Goal: Task Accomplishment & Management: Complete application form

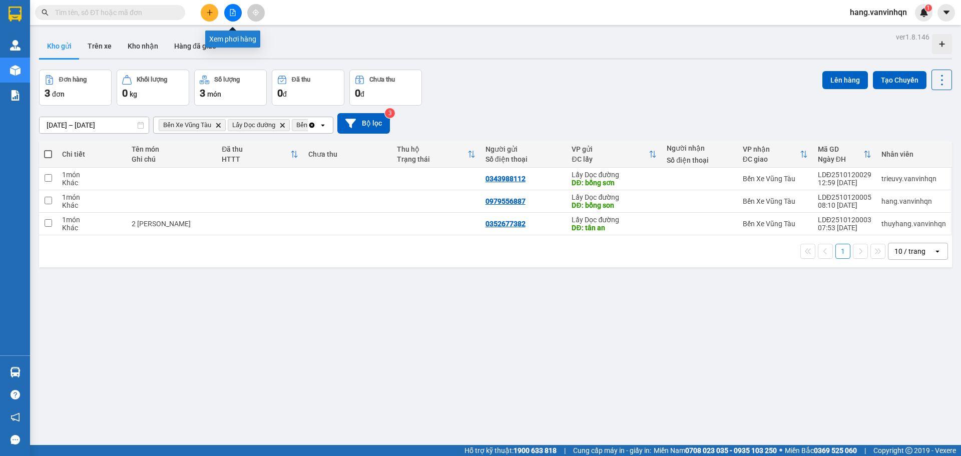
click at [234, 17] on button at bounding box center [233, 13] width 18 height 18
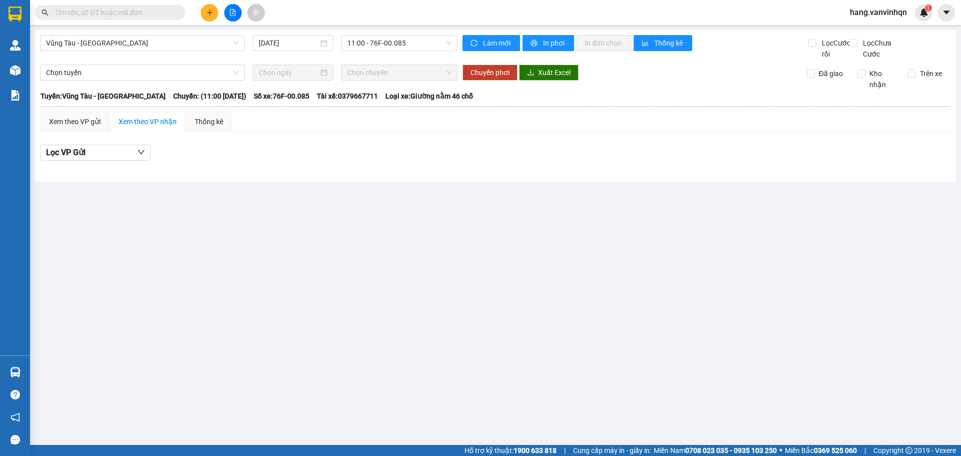
click at [208, 15] on icon "plus" at bounding box center [209, 12] width 7 height 7
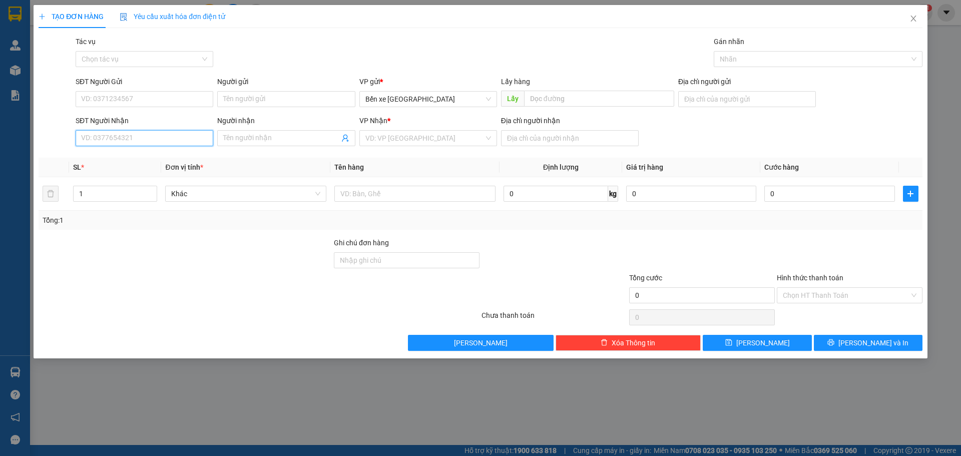
click at [150, 136] on input "SĐT Người Nhận" at bounding box center [145, 138] width 138 height 16
paste input "0968509912"
type input "0968509912"
drag, startPoint x: 415, startPoint y: 132, endPoint x: 414, endPoint y: 187, distance: 55.1
click at [415, 134] on input "search" at bounding box center [424, 138] width 119 height 15
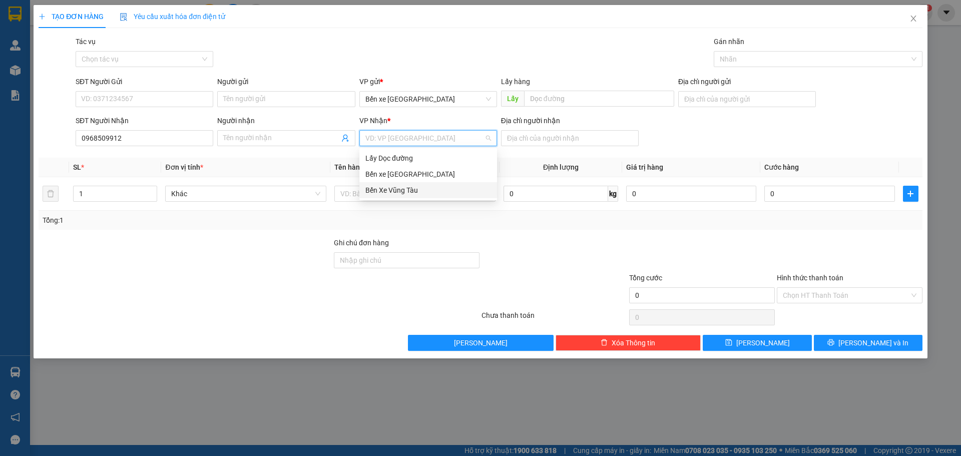
click at [411, 191] on div "Bến Xe Vũng Tàu" at bounding box center [428, 190] width 126 height 11
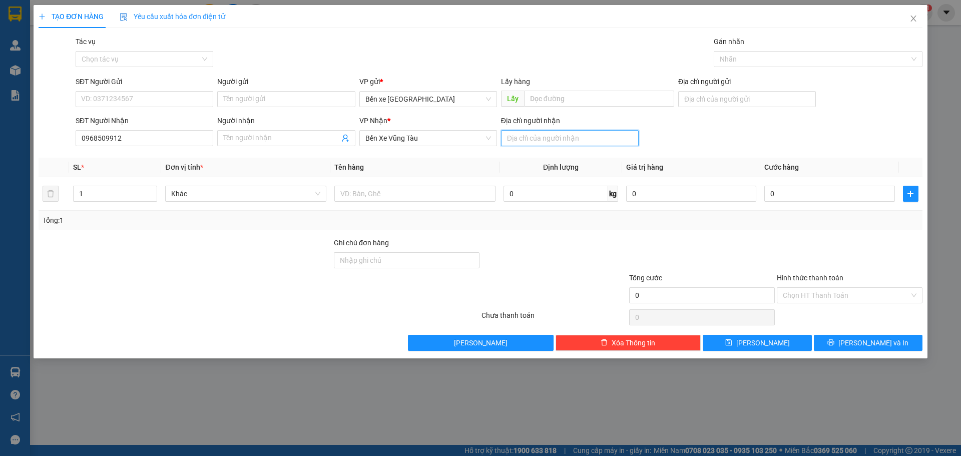
click at [569, 133] on input "Địa chỉ người nhận" at bounding box center [570, 138] width 138 height 16
click at [409, 96] on span "Bến xe [GEOGRAPHIC_DATA]" at bounding box center [428, 99] width 126 height 15
type input "xà ban"
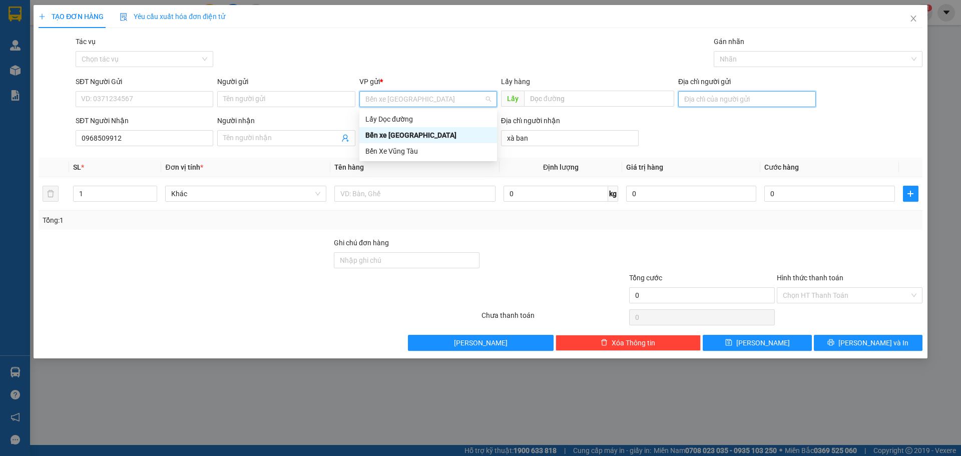
click at [713, 102] on input "Địa chỉ người gửi" at bounding box center [747, 99] width 138 height 16
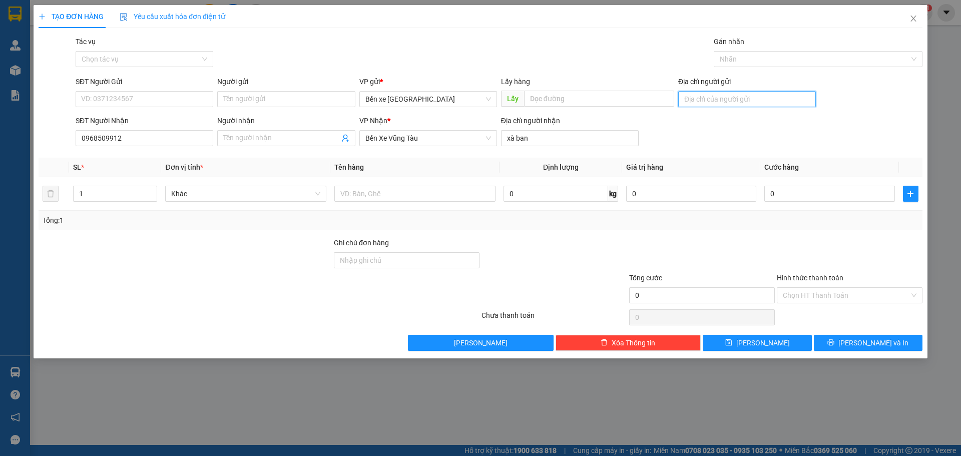
type input "bxe"
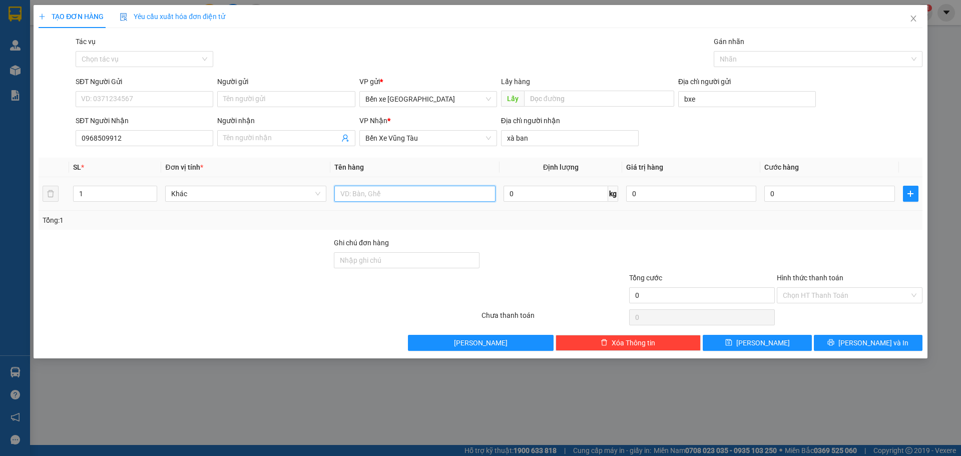
click at [431, 201] on input "text" at bounding box center [414, 194] width 161 height 16
type input "xe máy"
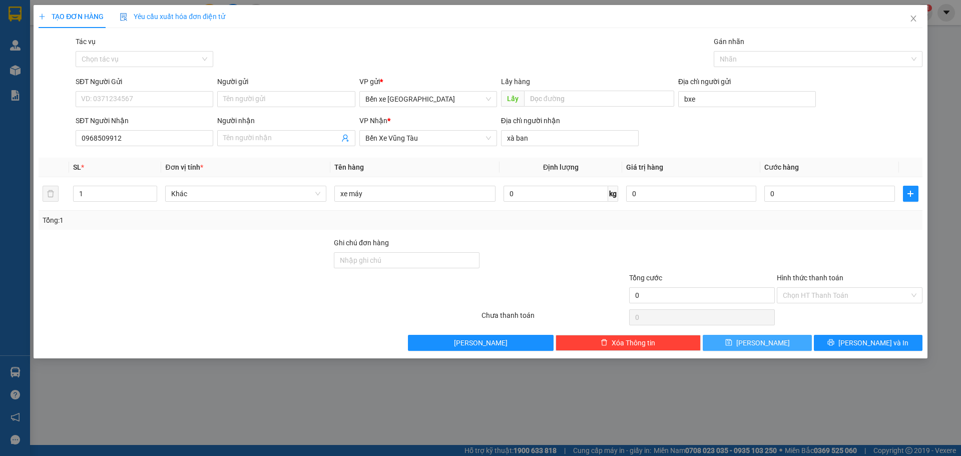
click at [758, 343] on span "[PERSON_NAME]" at bounding box center [763, 342] width 54 height 11
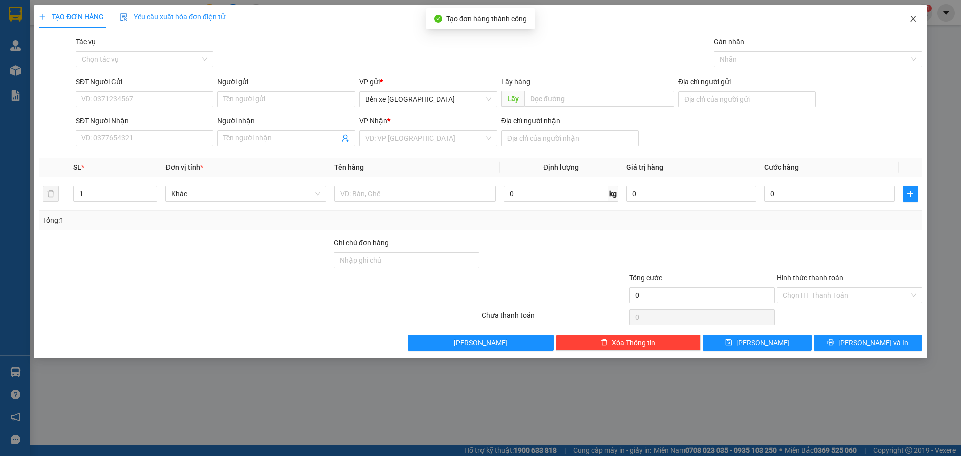
click at [905, 20] on span "Close" at bounding box center [914, 19] width 28 height 28
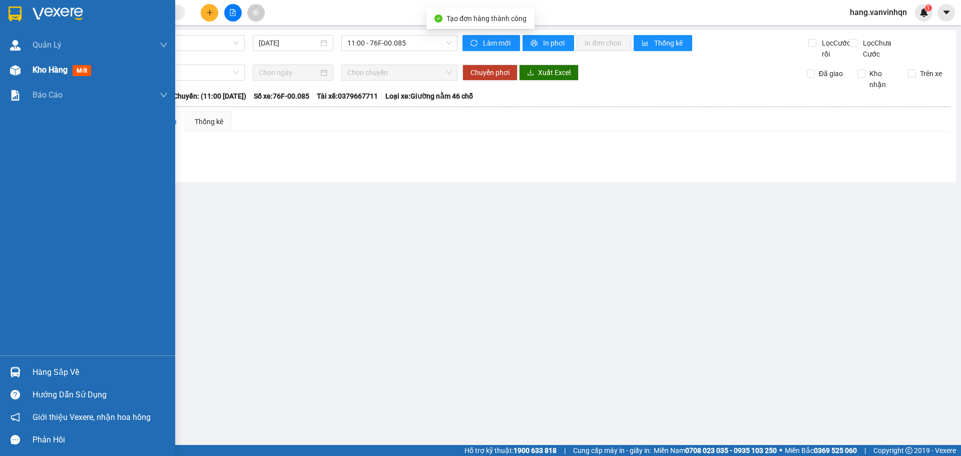
click at [28, 75] on div "Kho hàng mới" at bounding box center [87, 70] width 175 height 25
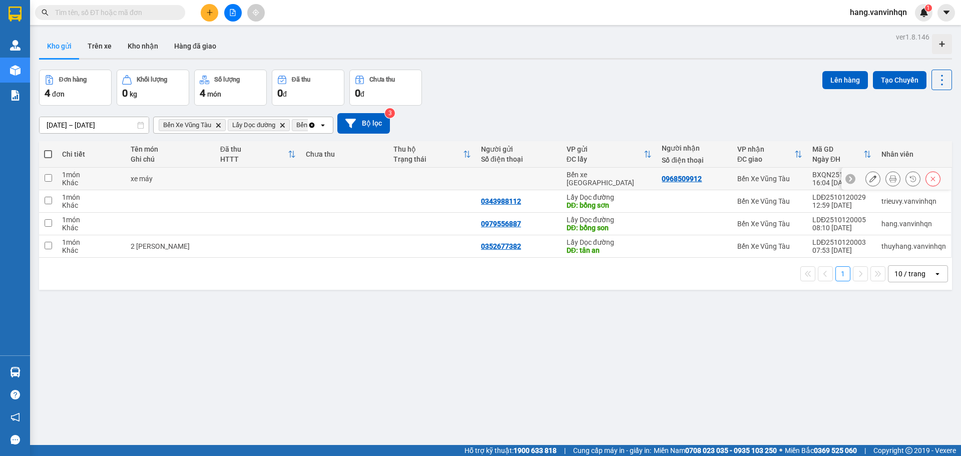
drag, startPoint x: 554, startPoint y: 175, endPoint x: 816, endPoint y: 131, distance: 265.5
click at [557, 175] on td at bounding box center [519, 179] width 86 height 23
checkbox input "true"
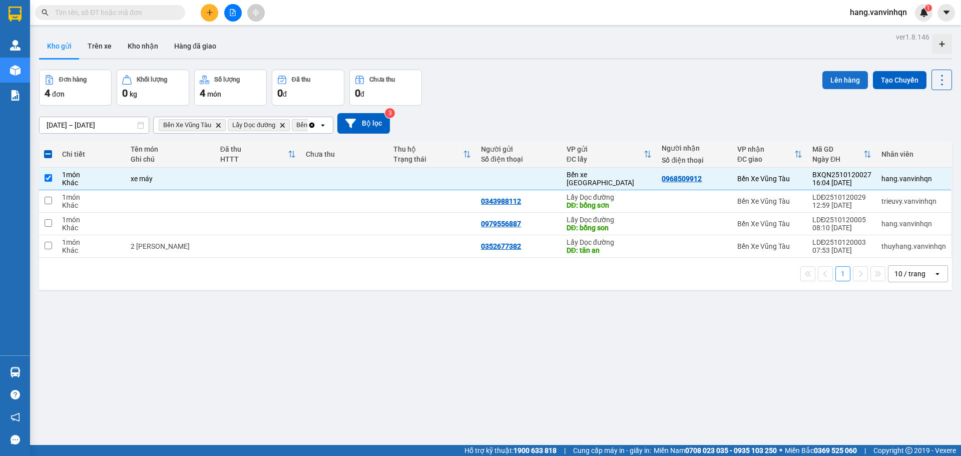
click at [843, 80] on button "Lên hàng" at bounding box center [845, 80] width 46 height 18
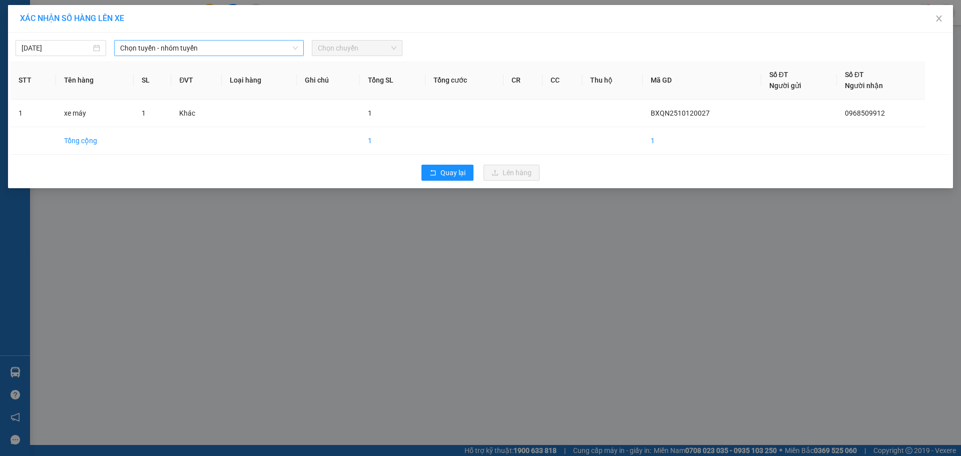
drag, startPoint x: 202, startPoint y: 49, endPoint x: 196, endPoint y: 54, distance: 7.8
click at [198, 52] on span "Chọn tuyến - nhóm tuyến" at bounding box center [209, 48] width 178 height 15
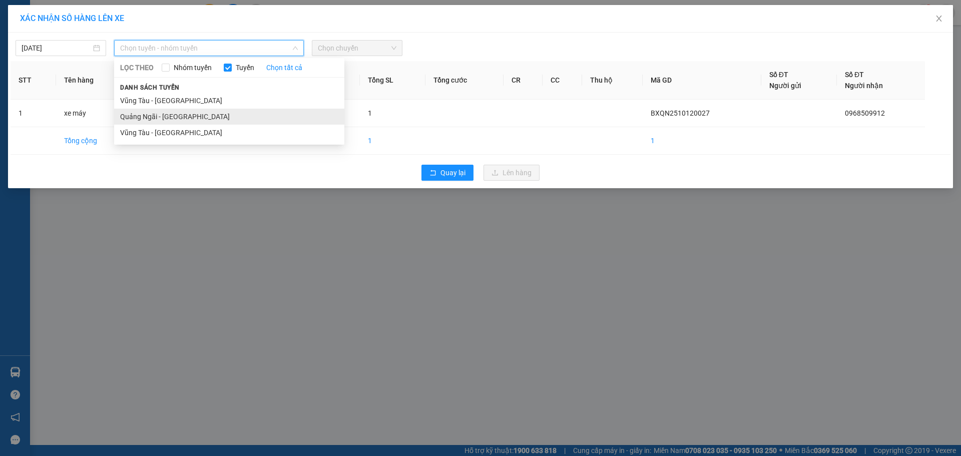
click at [154, 120] on li "Quảng Ngãi - [GEOGRAPHIC_DATA]" at bounding box center [229, 117] width 230 height 16
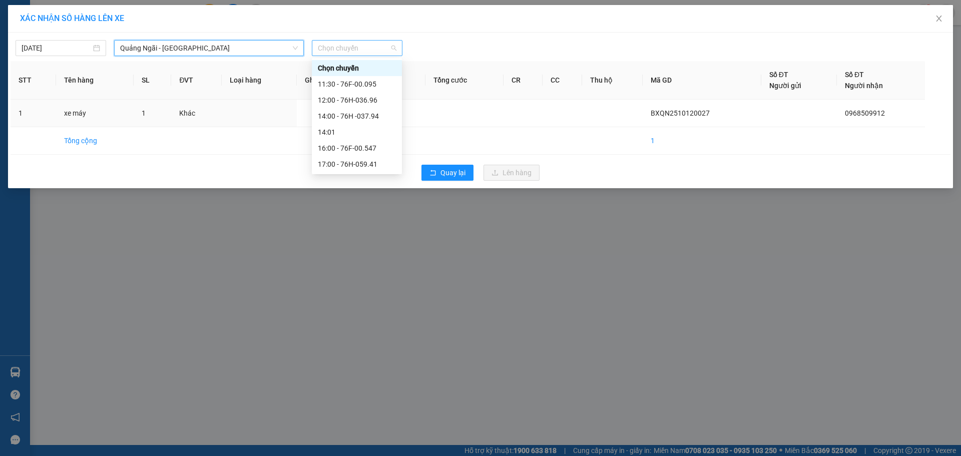
click at [388, 49] on span "Chọn chuyến" at bounding box center [357, 48] width 79 height 15
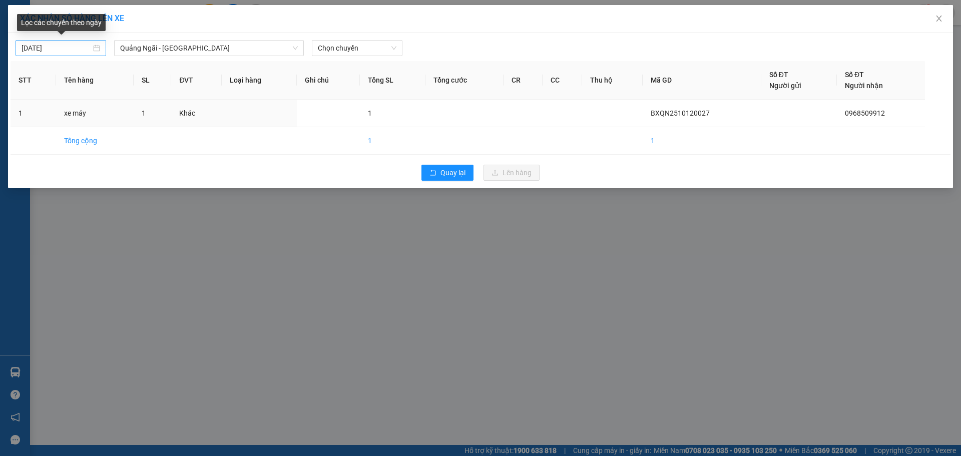
click at [95, 49] on div "[DATE]" at bounding box center [61, 48] width 79 height 11
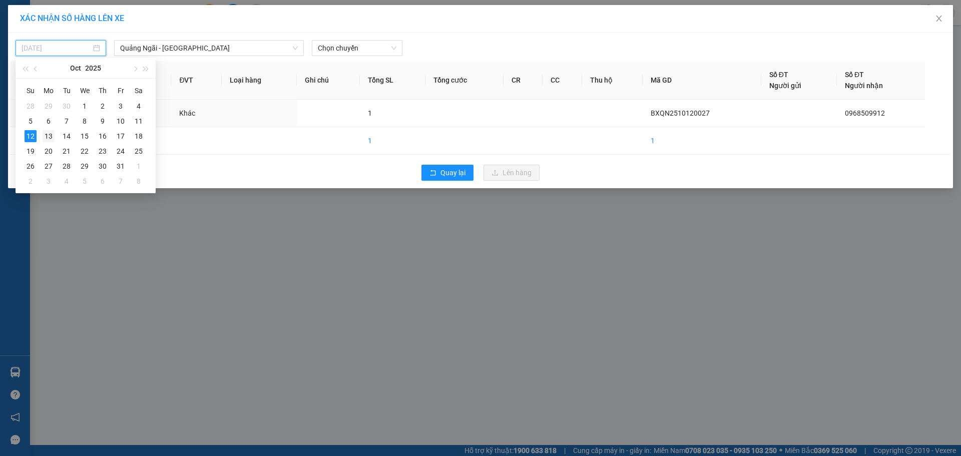
click at [48, 132] on div "13" at bounding box center [49, 136] width 12 height 12
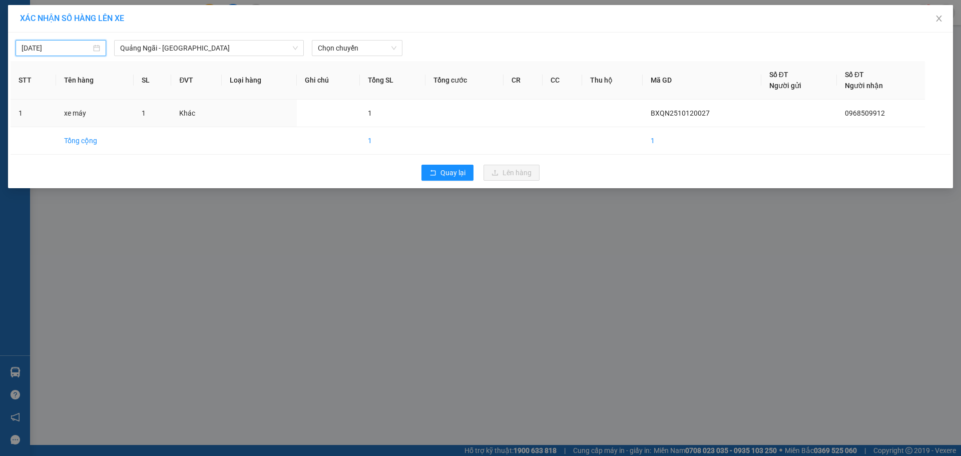
type input "[DATE]"
drag, startPoint x: 363, startPoint y: 47, endPoint x: 333, endPoint y: 100, distance: 60.3
click at [361, 52] on span "Chọn chuyến" at bounding box center [357, 48] width 79 height 15
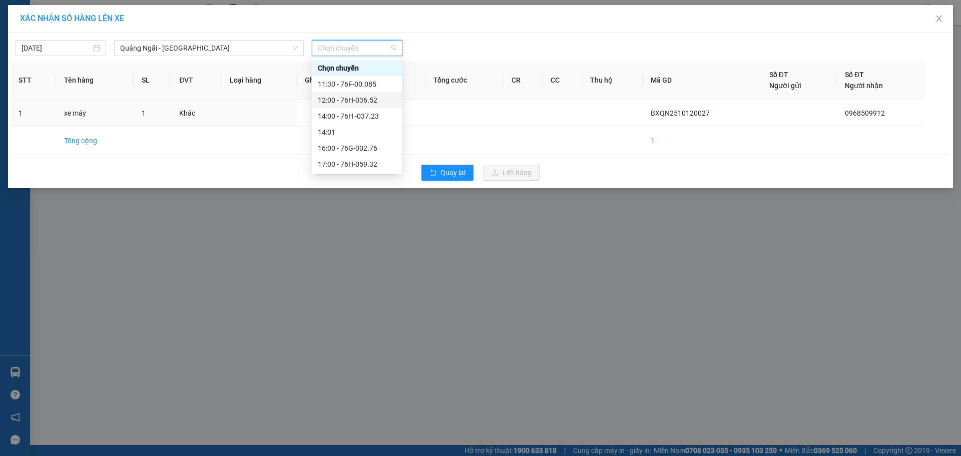
click at [343, 97] on div "12:00 - 76H-036.52" at bounding box center [357, 100] width 78 height 11
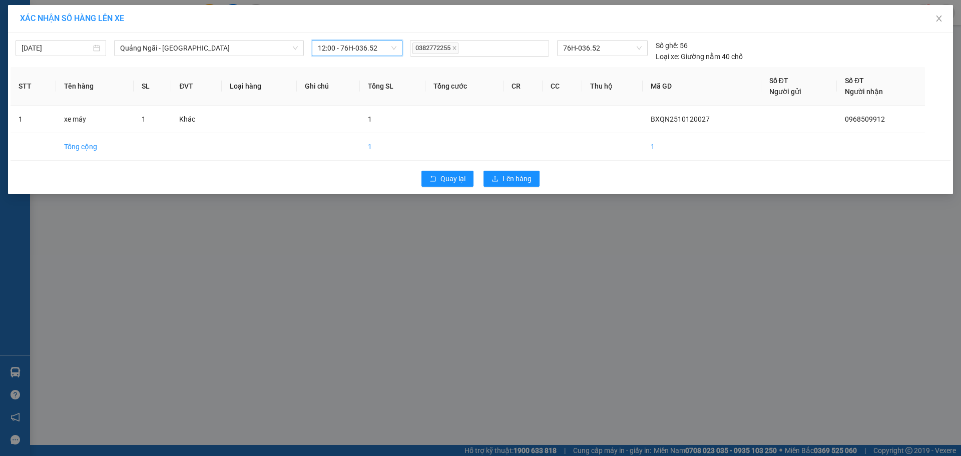
click at [506, 187] on div "Quay lại Lên hàng" at bounding box center [481, 179] width 940 height 26
click at [510, 180] on span "Lên hàng" at bounding box center [517, 178] width 29 height 11
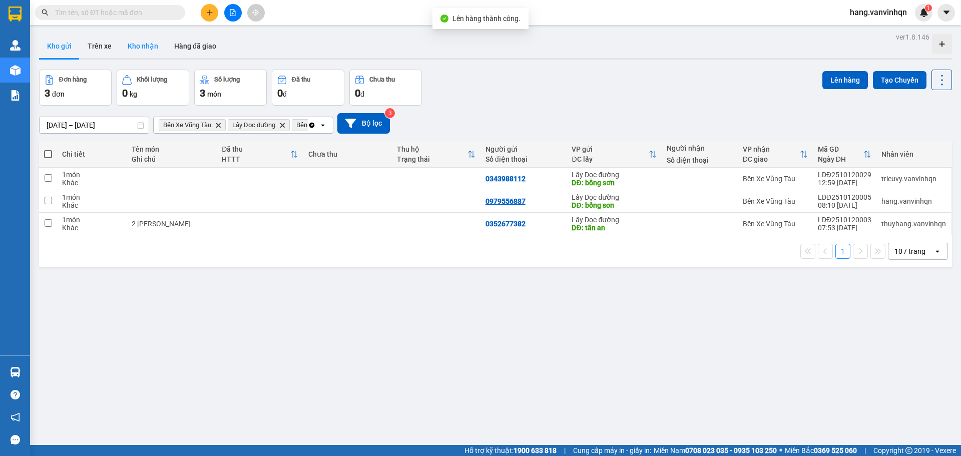
drag, startPoint x: 99, startPoint y: 51, endPoint x: 160, endPoint y: 42, distance: 62.2
click at [108, 50] on button "Trên xe" at bounding box center [100, 46] width 40 height 24
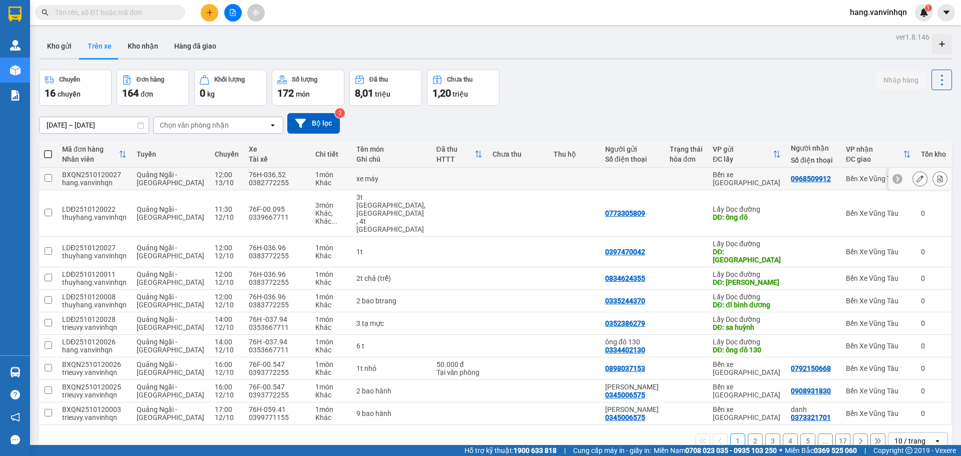
click at [913, 183] on button at bounding box center [920, 179] width 14 height 18
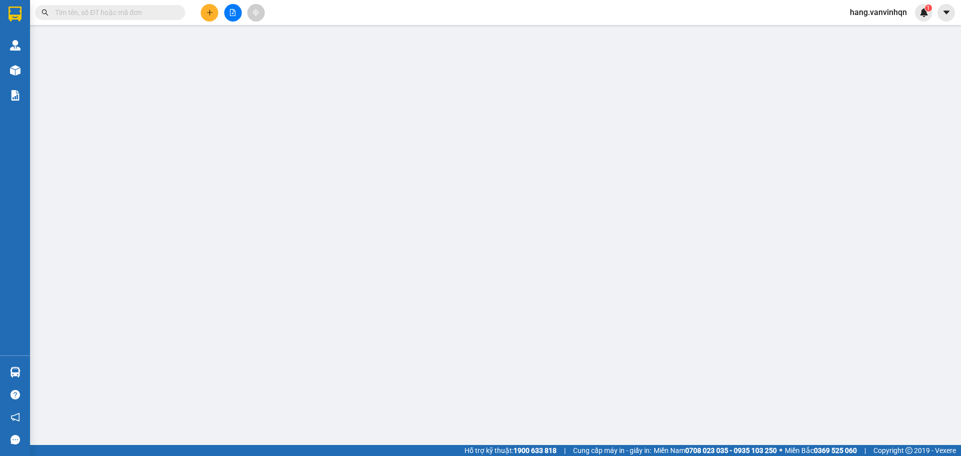
type input "bxe"
type input "0968509912"
type input "xà ban"
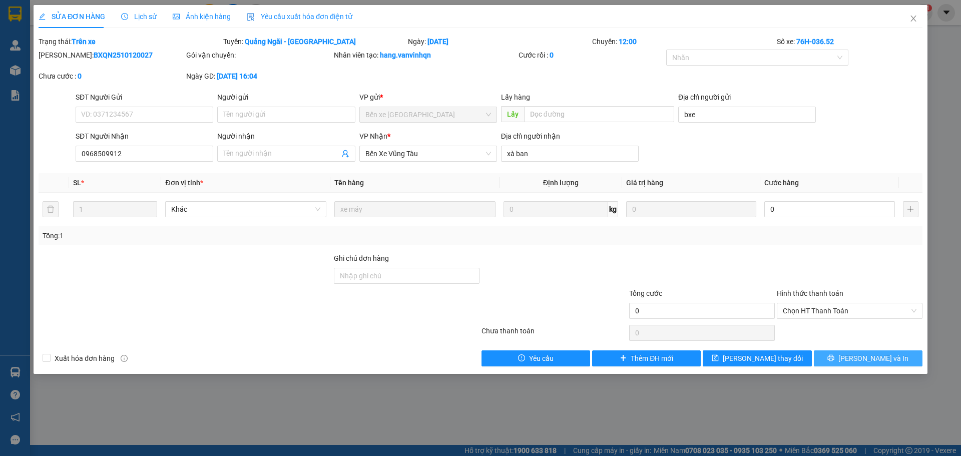
click at [879, 358] on span "[PERSON_NAME] và In" at bounding box center [874, 358] width 70 height 11
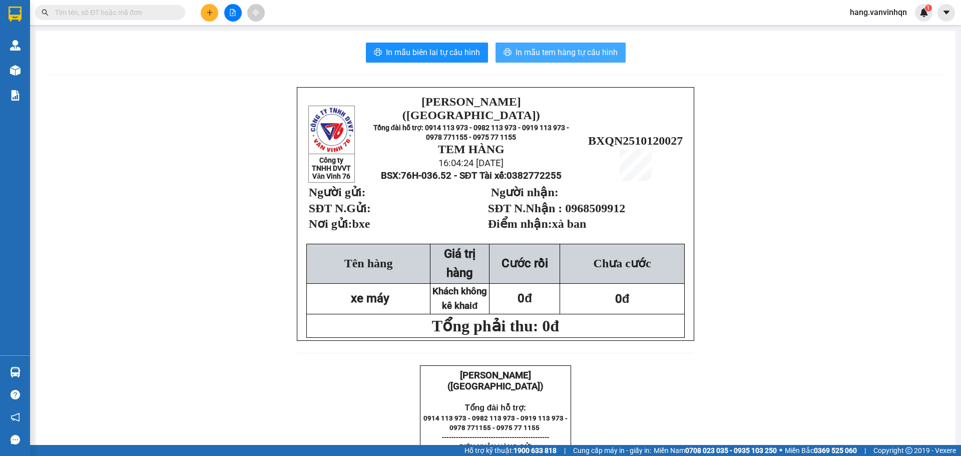
click at [595, 59] on button "In mẫu tem hàng tự cấu hình" at bounding box center [561, 53] width 130 height 20
